Goal: Check status: Check status

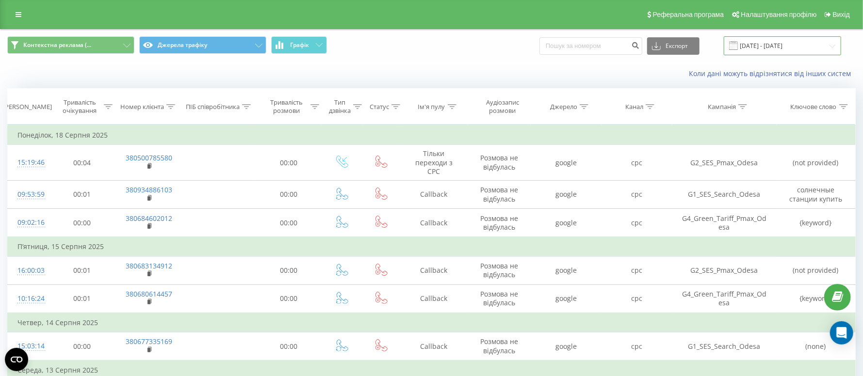
click at [766, 46] on input "[DATE] - [DATE]" at bounding box center [782, 45] width 117 height 19
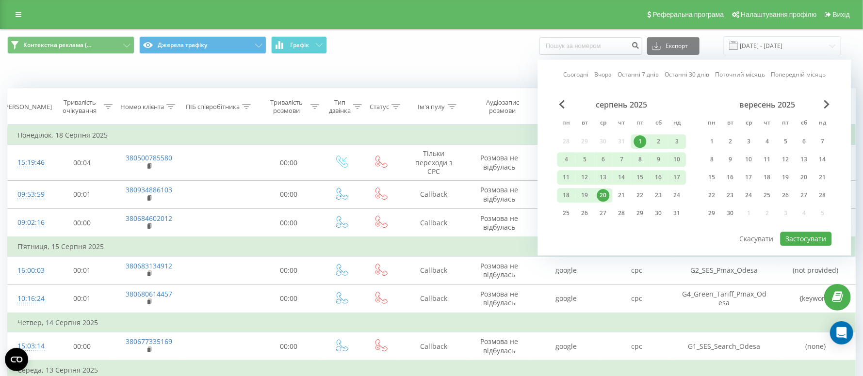
click at [642, 138] on div "1" at bounding box center [640, 141] width 13 height 13
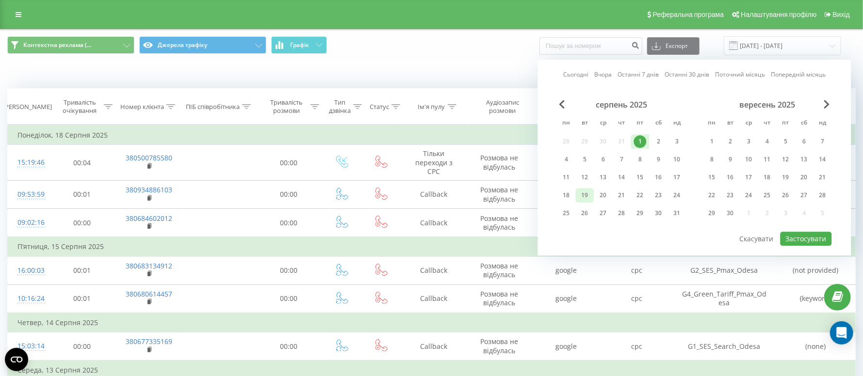
click at [593, 192] on div "19" at bounding box center [585, 195] width 18 height 15
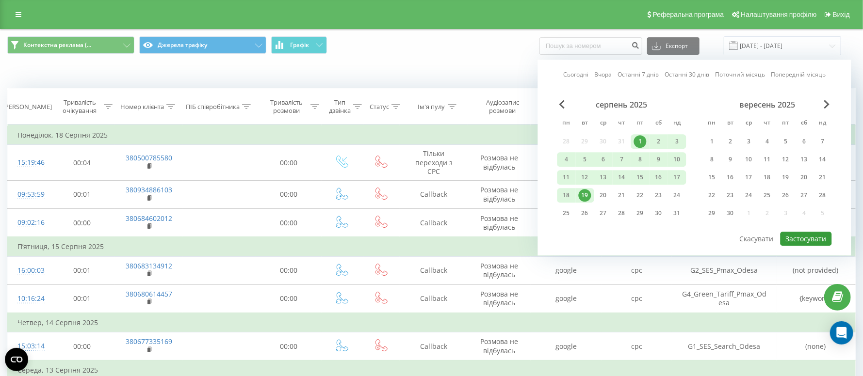
click at [794, 236] on button "Застосувати" at bounding box center [806, 239] width 51 height 14
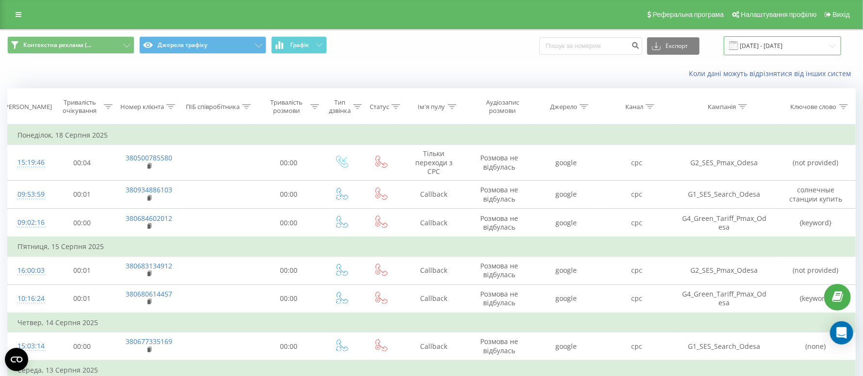
click at [789, 37] on input "[DATE] - [DATE]" at bounding box center [782, 45] width 117 height 19
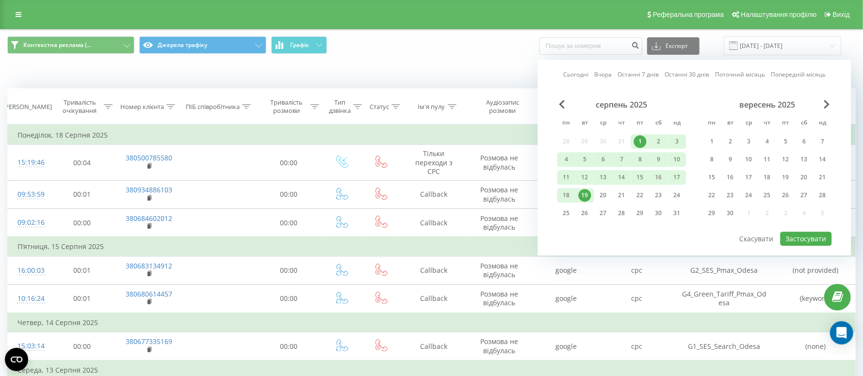
click at [586, 192] on div "19" at bounding box center [585, 195] width 13 height 13
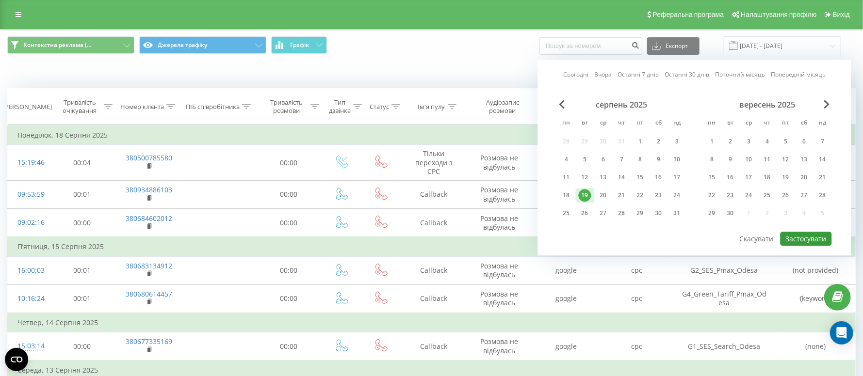
click at [808, 238] on button "Застосувати" at bounding box center [806, 239] width 51 height 14
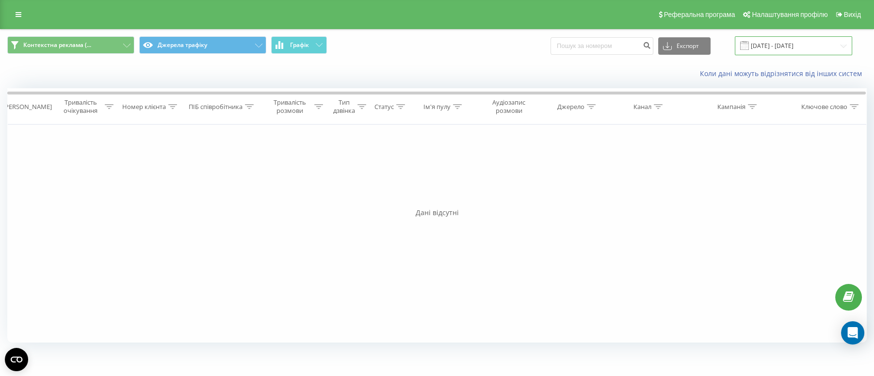
click at [769, 43] on input "[DATE] - [DATE]" at bounding box center [793, 45] width 117 height 19
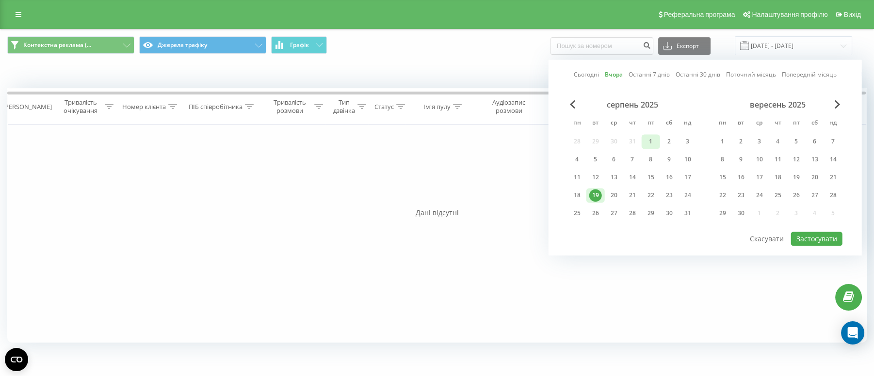
click at [652, 146] on div "1" at bounding box center [651, 141] width 13 height 13
click at [594, 188] on div "19" at bounding box center [596, 195] width 18 height 15
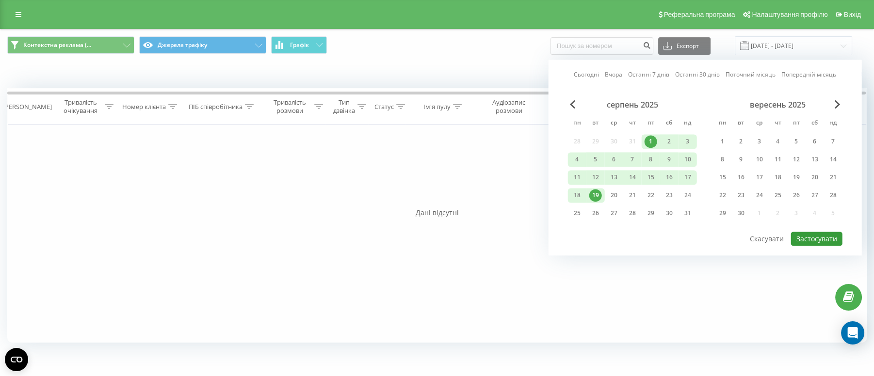
click at [822, 238] on button "Застосувати" at bounding box center [816, 239] width 51 height 14
type input "[DATE] - [DATE]"
